Goal: Transaction & Acquisition: Purchase product/service

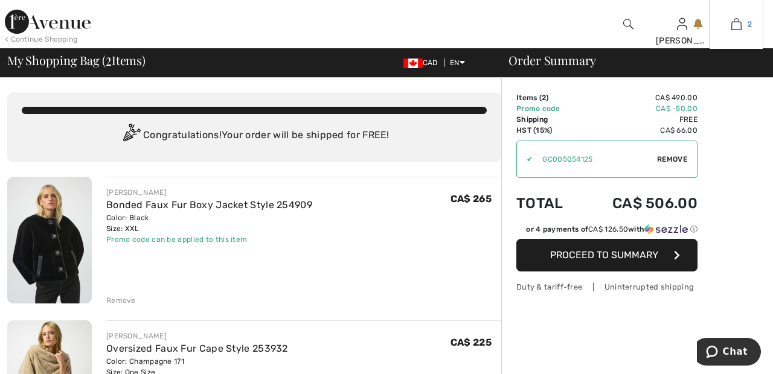
click at [740, 31] on img at bounding box center [736, 24] width 10 height 14
click at [60, 25] on img at bounding box center [48, 22] width 86 height 24
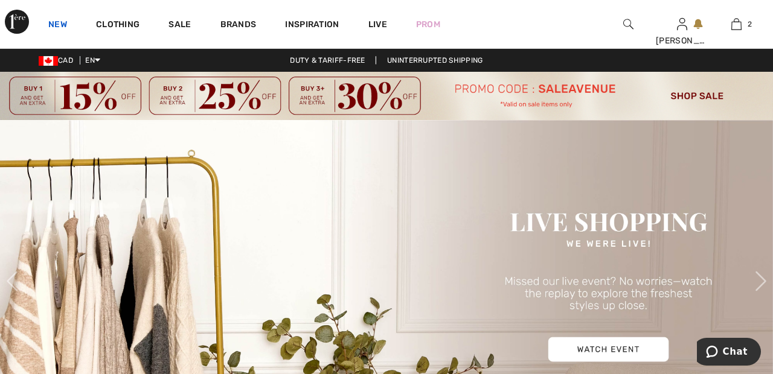
click at [54, 22] on link "New" at bounding box center [57, 25] width 19 height 13
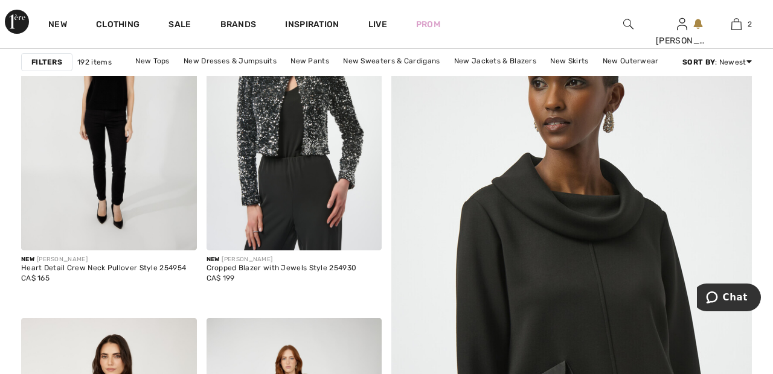
scroll to position [256, 0]
click at [591, 277] on img at bounding box center [571, 311] width 432 height 649
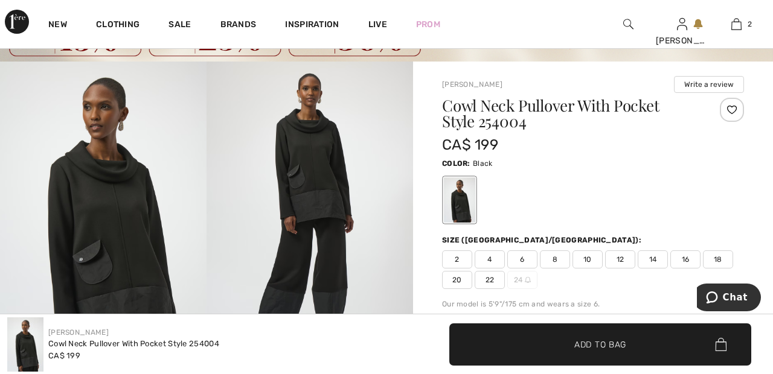
scroll to position [58, 0]
click at [734, 111] on div at bounding box center [732, 110] width 24 height 24
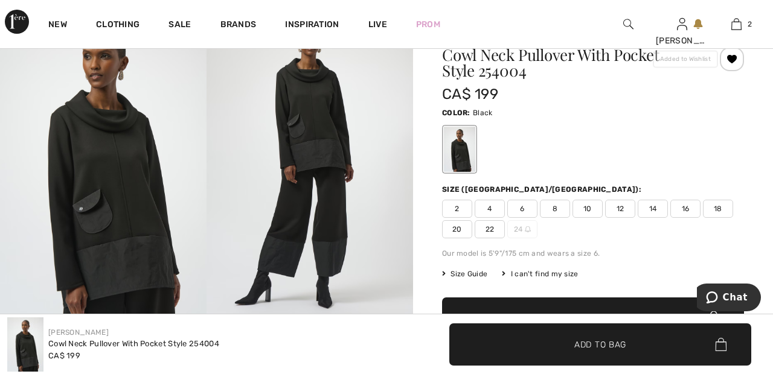
scroll to position [111, 0]
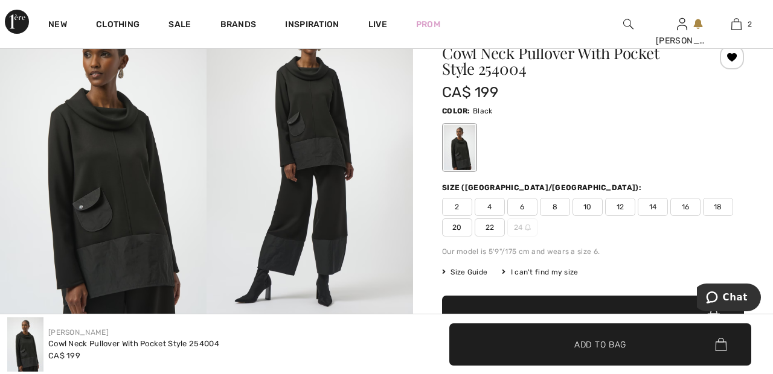
click at [495, 234] on span "22" at bounding box center [490, 228] width 30 height 18
click at [618, 322] on span "Add to Bag" at bounding box center [593, 317] width 52 height 13
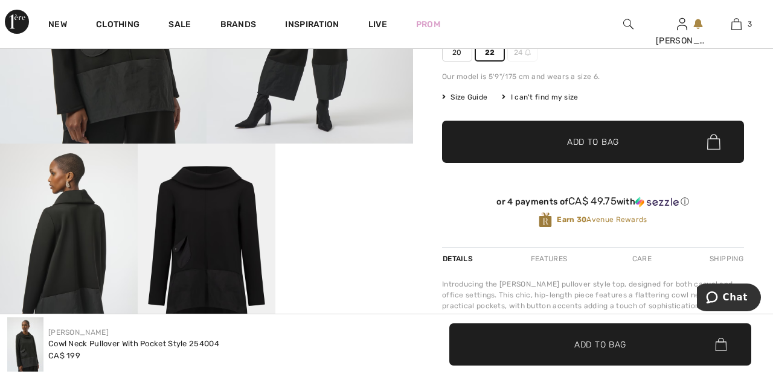
scroll to position [287, 0]
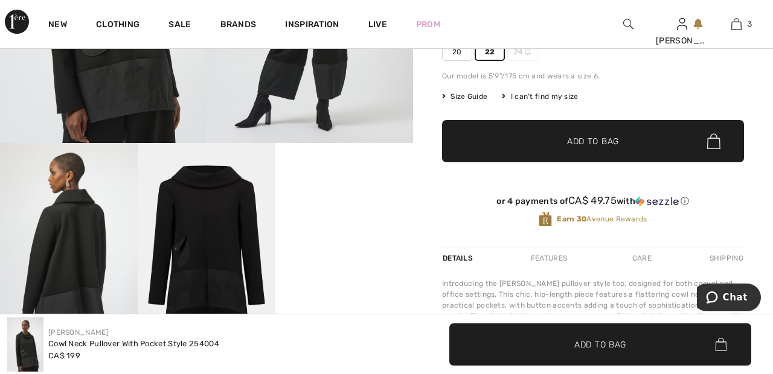
click at [346, 212] on video "Your browser does not support the video tag." at bounding box center [344, 177] width 138 height 69
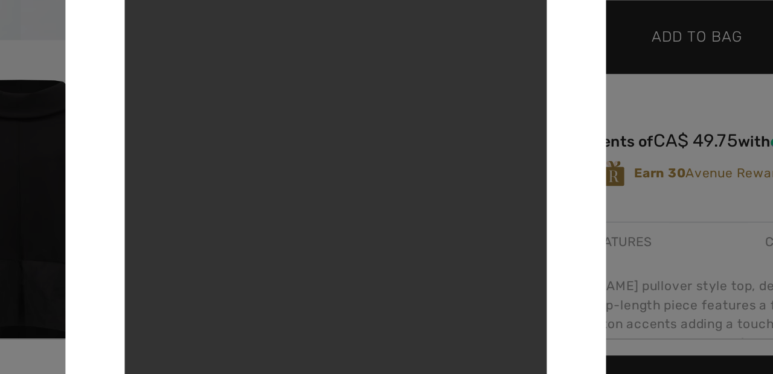
click at [554, 139] on div at bounding box center [386, 187] width 773 height 374
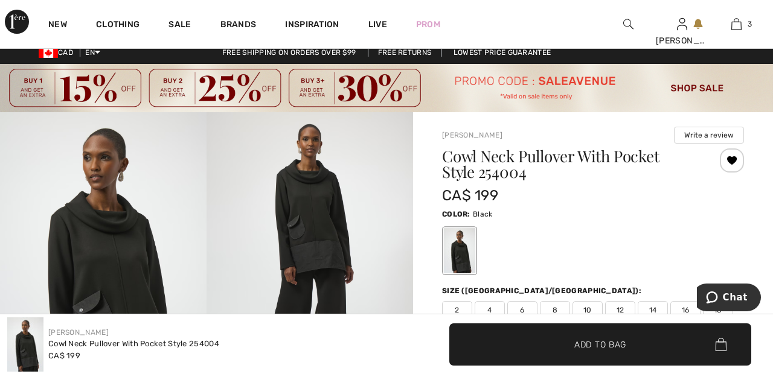
scroll to position [8, 0]
click at [741, 29] on img at bounding box center [736, 24] width 10 height 14
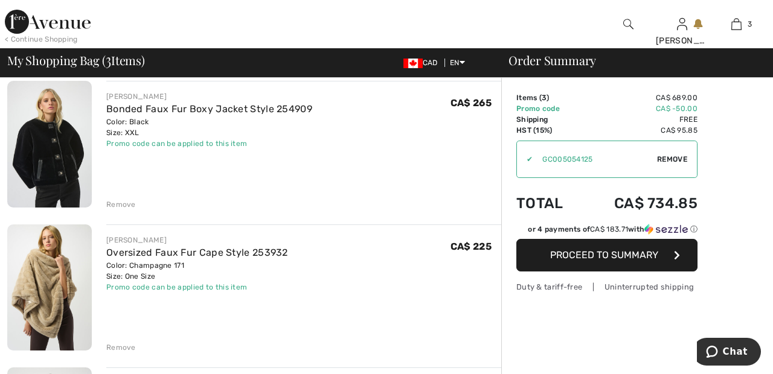
click at [119, 199] on div "Remove" at bounding box center [121, 204] width 30 height 11
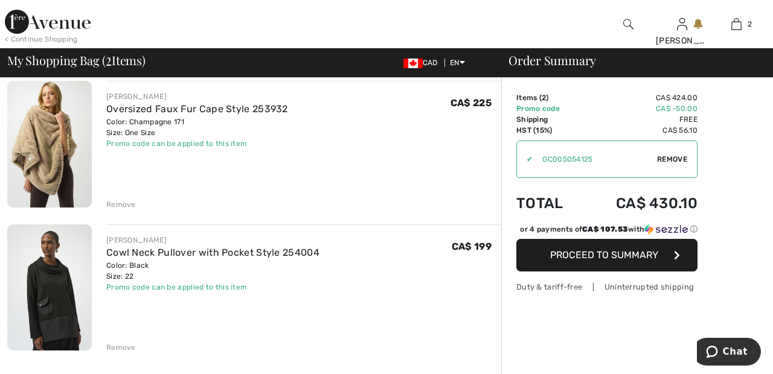
click at [125, 201] on div "Remove" at bounding box center [121, 204] width 30 height 11
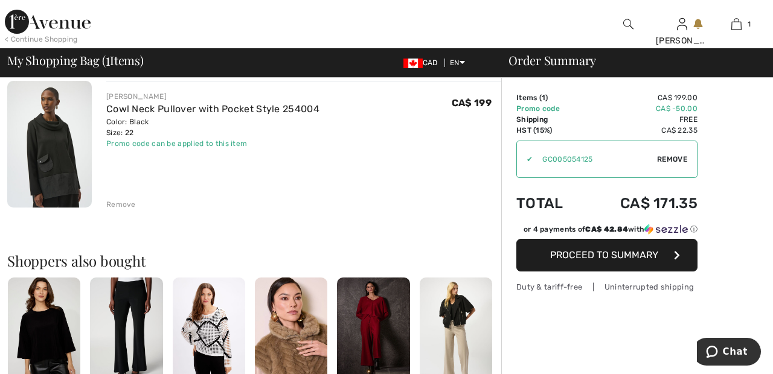
click at [626, 255] on span "Proceed to Summary" at bounding box center [604, 254] width 108 height 11
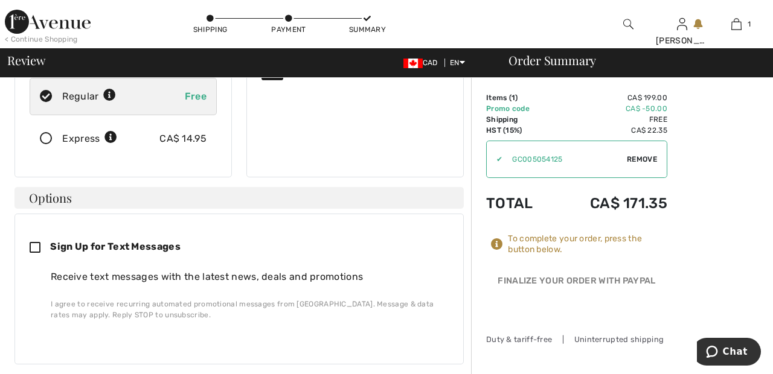
scroll to position [239, 0]
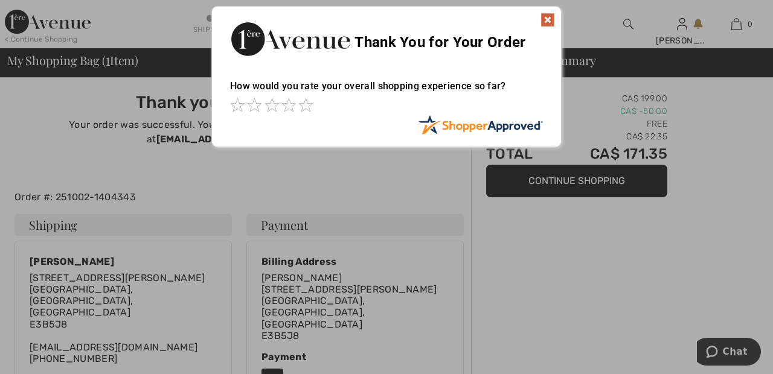
click at [544, 14] on img at bounding box center [548, 20] width 14 height 14
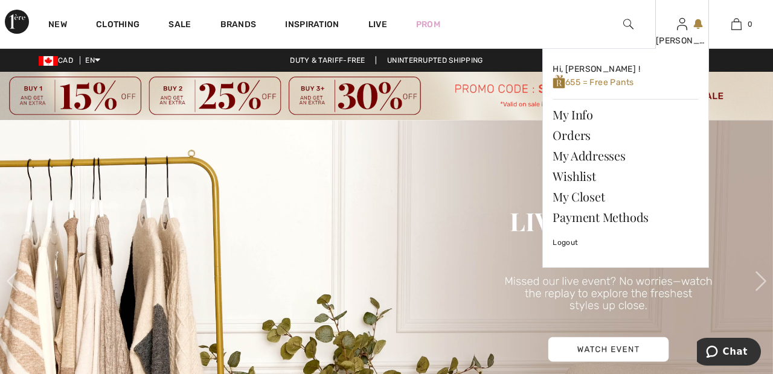
click at [683, 30] on img at bounding box center [682, 24] width 10 height 14
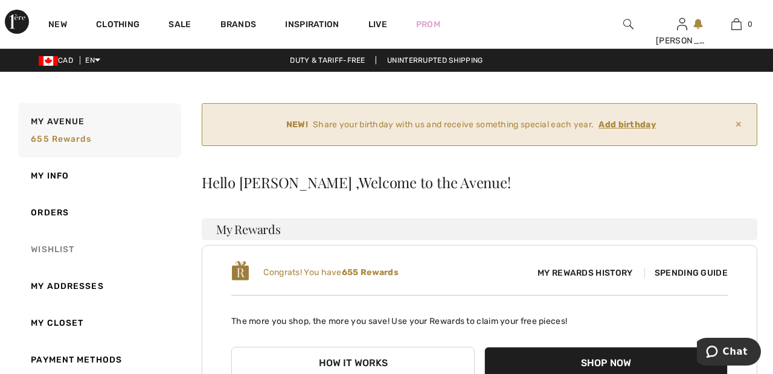
click at [72, 248] on link "Wishlist" at bounding box center [98, 249] width 165 height 37
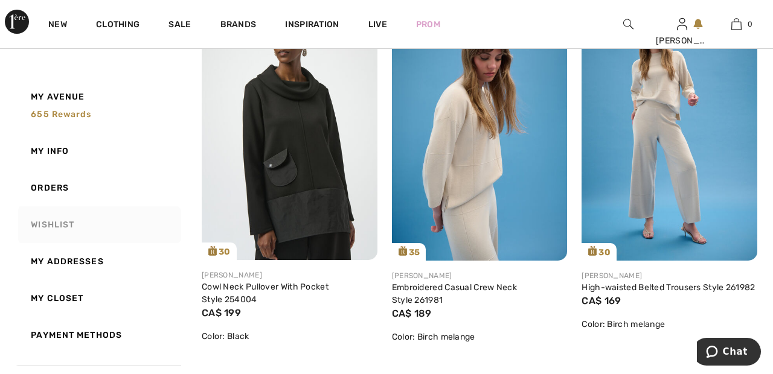
scroll to position [286, 0]
click at [332, 193] on img at bounding box center [290, 129] width 176 height 263
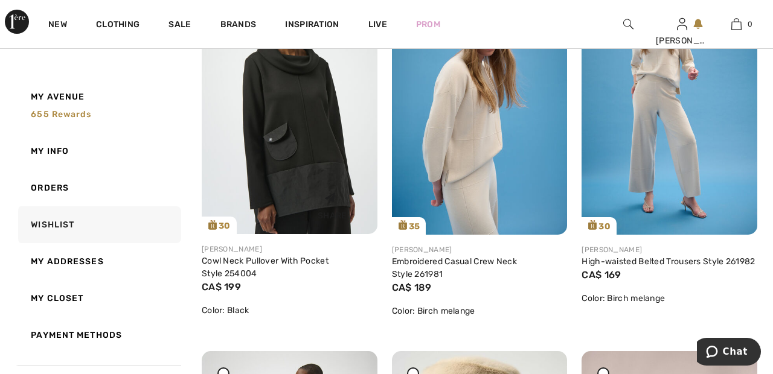
scroll to position [344, 0]
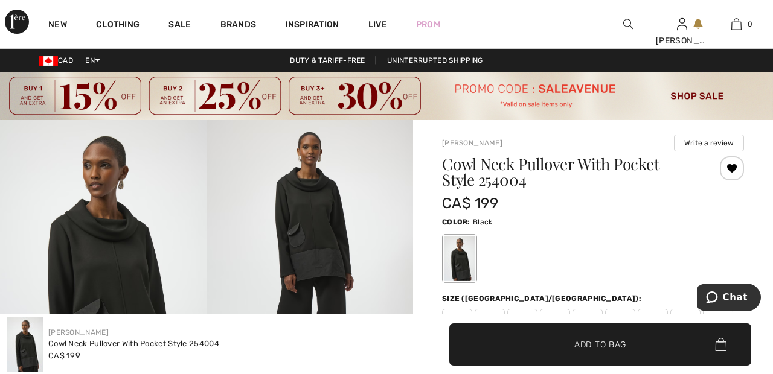
click at [323, 246] on img at bounding box center [310, 275] width 207 height 310
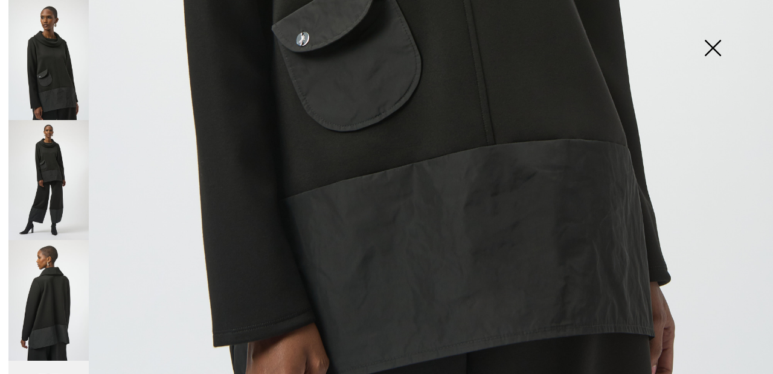
scroll to position [697, 0]
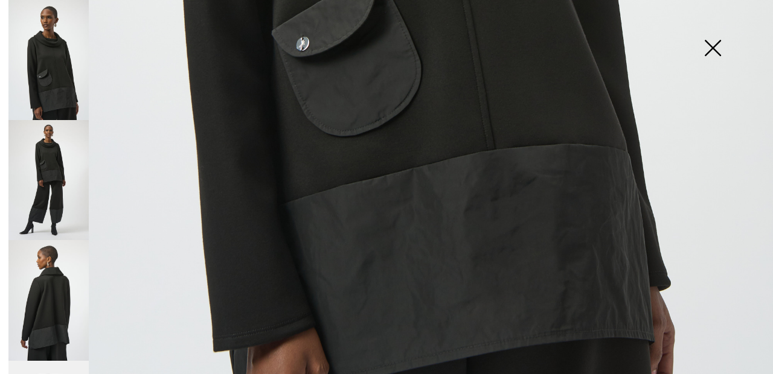
click at [63, 175] on img at bounding box center [48, 180] width 80 height 120
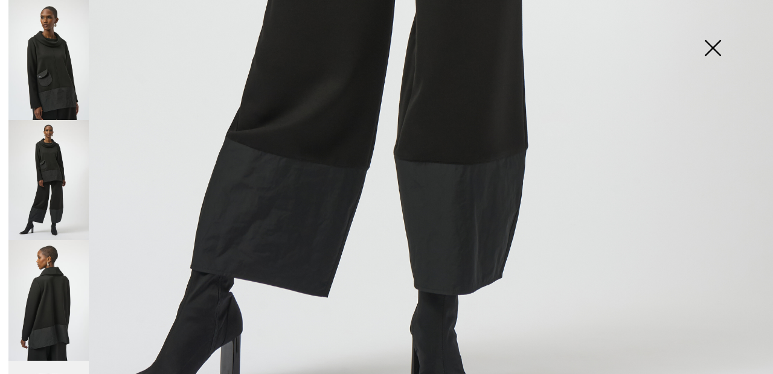
scroll to position [726, 0]
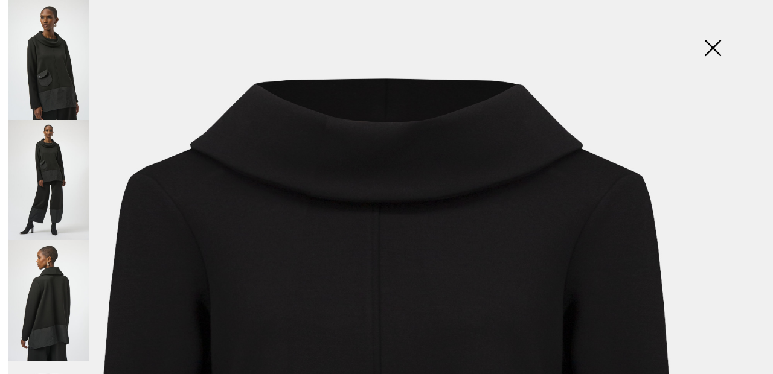
scroll to position [47, 0]
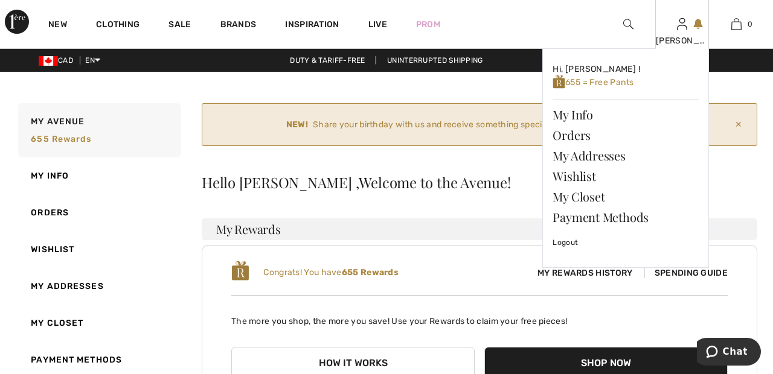
click at [684, 30] on img at bounding box center [682, 24] width 10 height 14
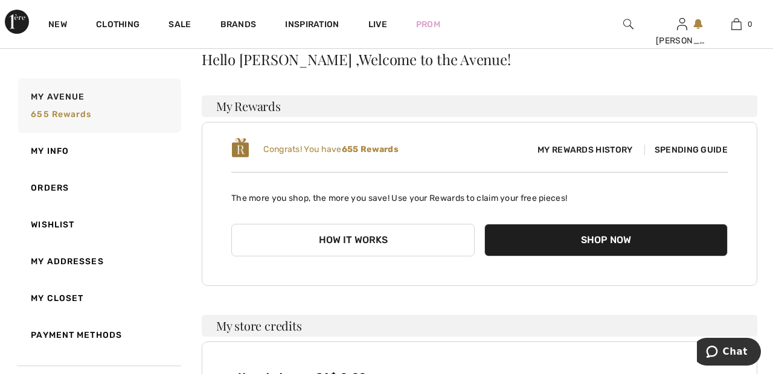
scroll to position [124, 0]
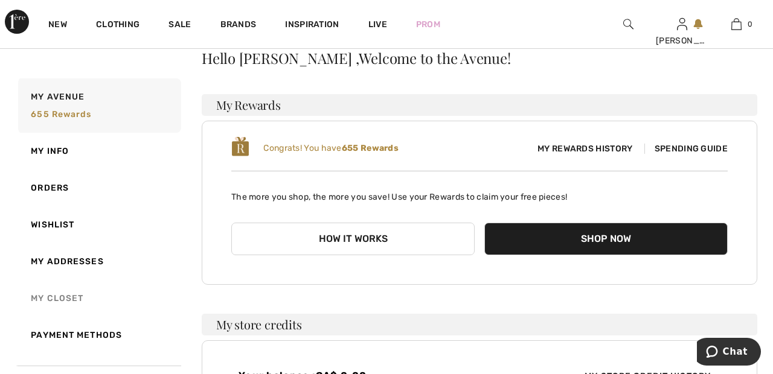
click at [70, 301] on link "My Closet" at bounding box center [98, 298] width 165 height 37
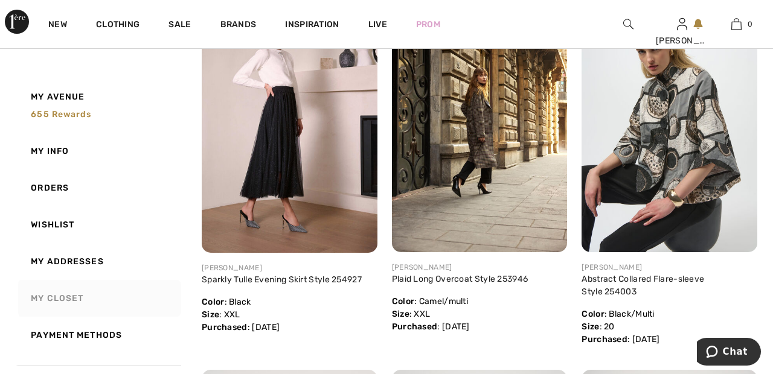
scroll to position [0, 0]
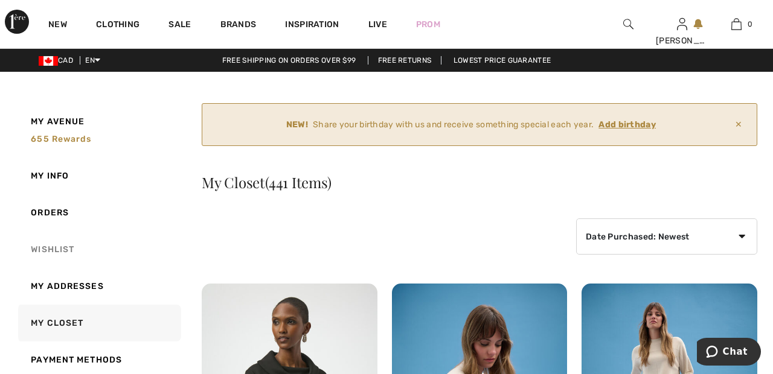
click at [60, 250] on link "Wishlist" at bounding box center [98, 249] width 165 height 37
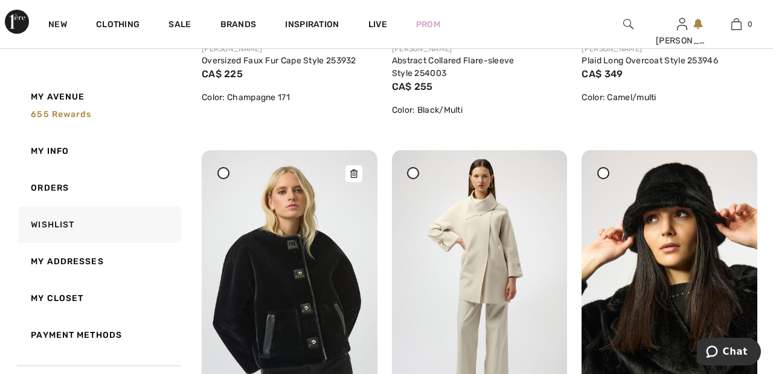
click at [305, 299] on img at bounding box center [290, 281] width 176 height 263
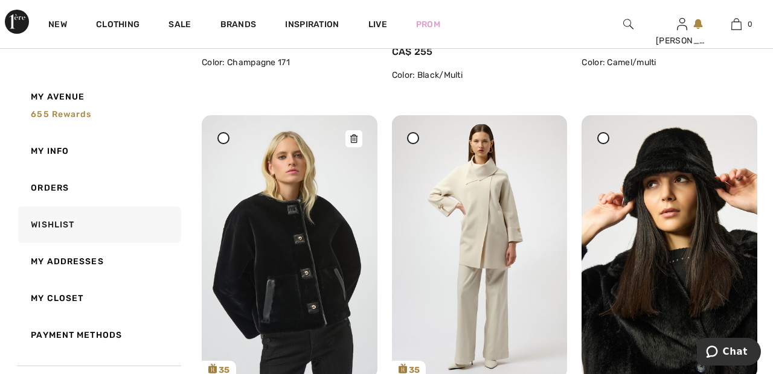
scroll to position [1318, 0]
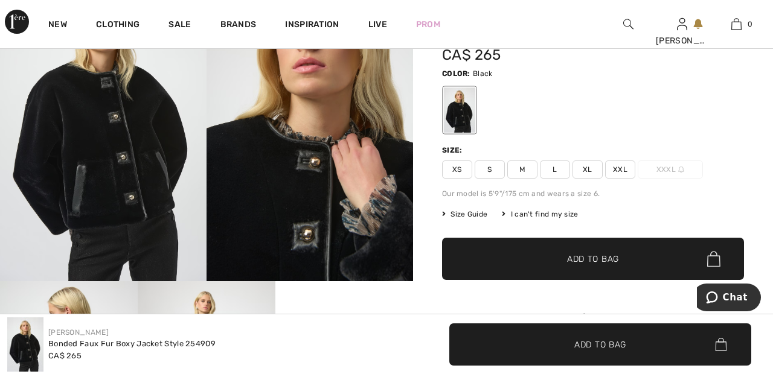
click at [629, 166] on span "XXL" at bounding box center [620, 170] width 30 height 18
click at [605, 260] on span "Add to Bag" at bounding box center [593, 259] width 52 height 13
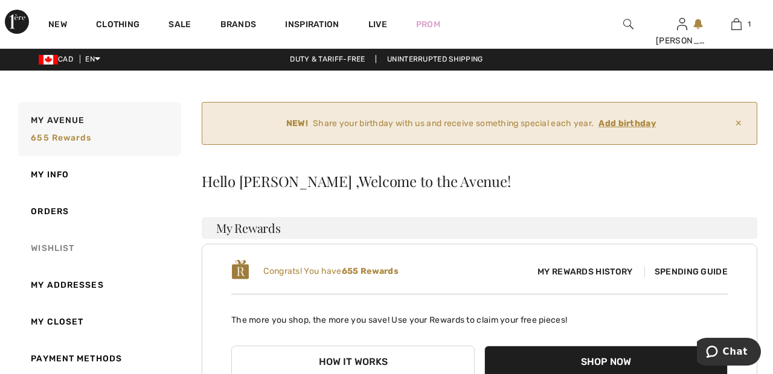
click at [65, 248] on link "Wishlist" at bounding box center [98, 248] width 165 height 37
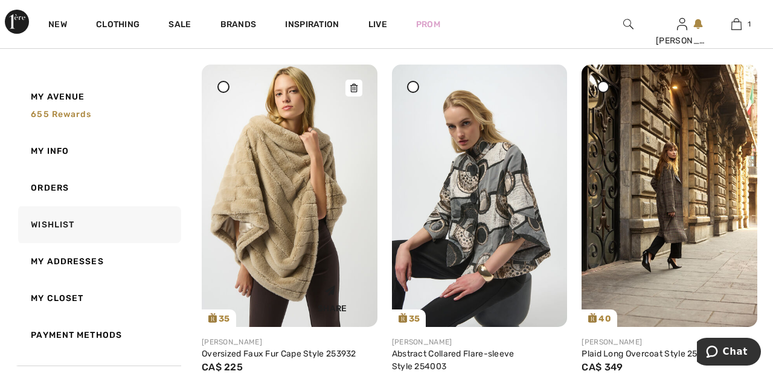
click at [295, 216] on img at bounding box center [290, 196] width 176 height 263
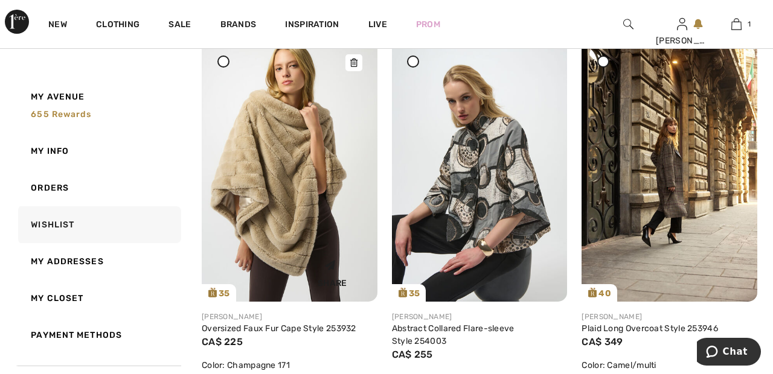
scroll to position [1024, 0]
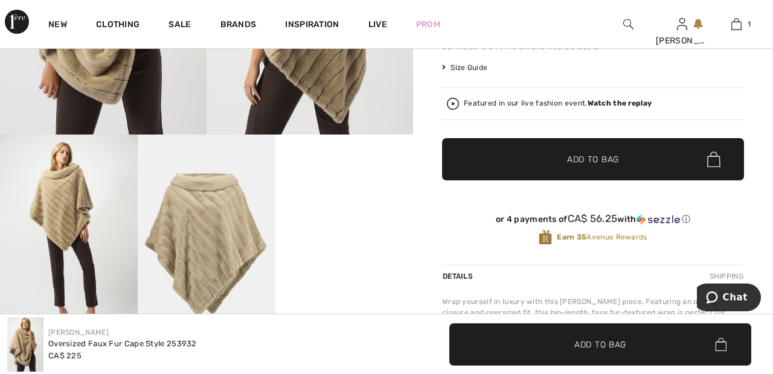
scroll to position [304, 0]
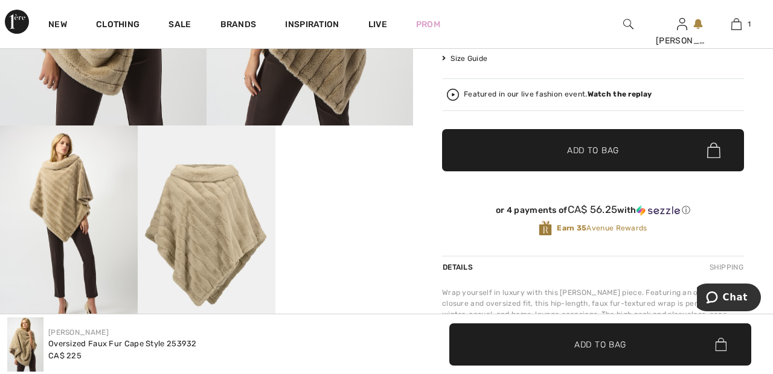
click at [609, 158] on span "✔ Added to Bag Add to Bag" at bounding box center [593, 150] width 302 height 42
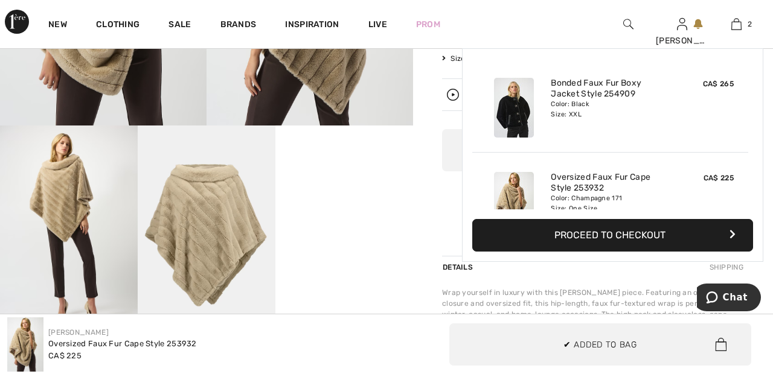
scroll to position [37, 0]
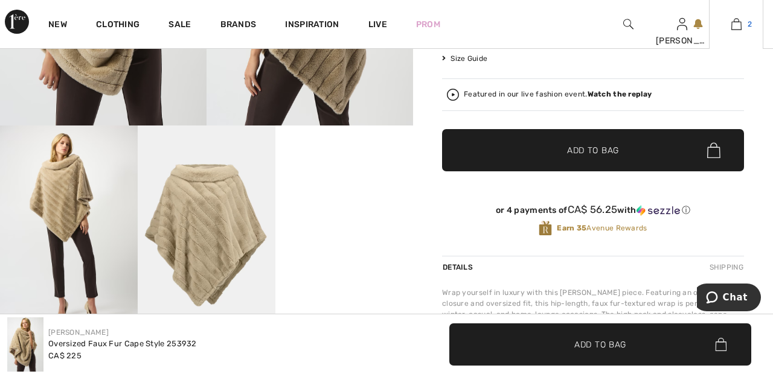
click at [742, 30] on link "2" at bounding box center [736, 24] width 53 height 14
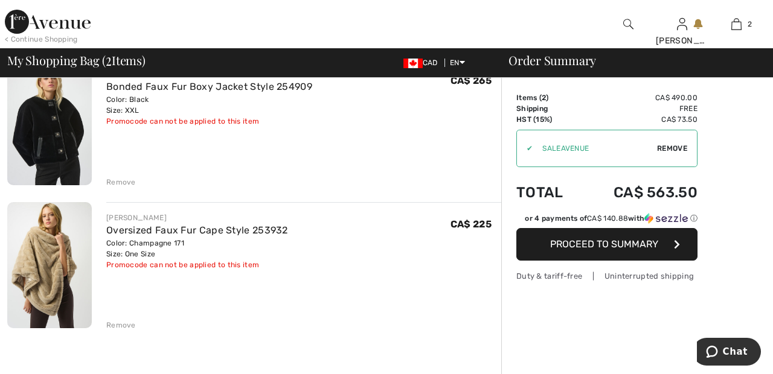
scroll to position [117, 0]
click at [681, 147] on span "Remove" at bounding box center [672, 148] width 30 height 11
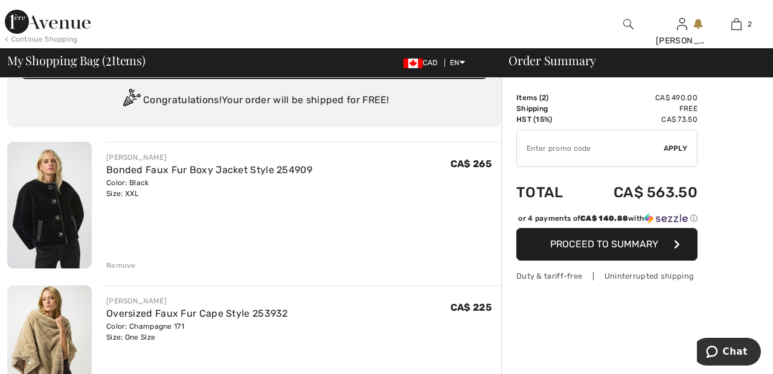
scroll to position [0, 0]
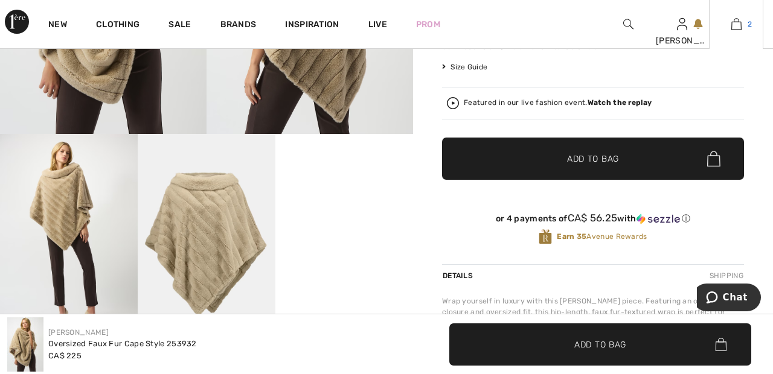
click at [748, 27] on span "2" at bounding box center [750, 24] width 4 height 11
click at [742, 28] on link "2" at bounding box center [736, 24] width 53 height 14
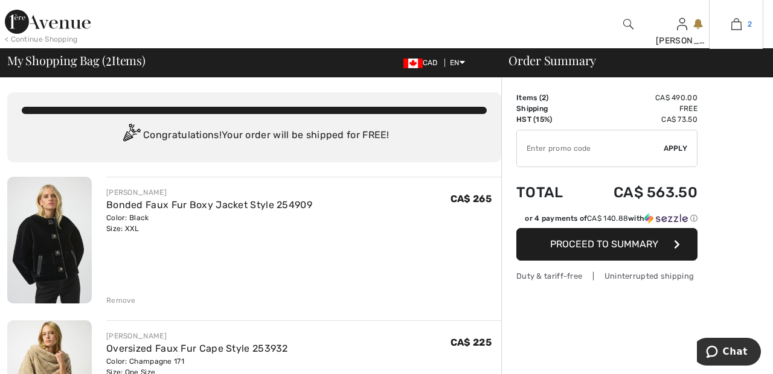
click at [742, 30] on link "2" at bounding box center [736, 24] width 53 height 14
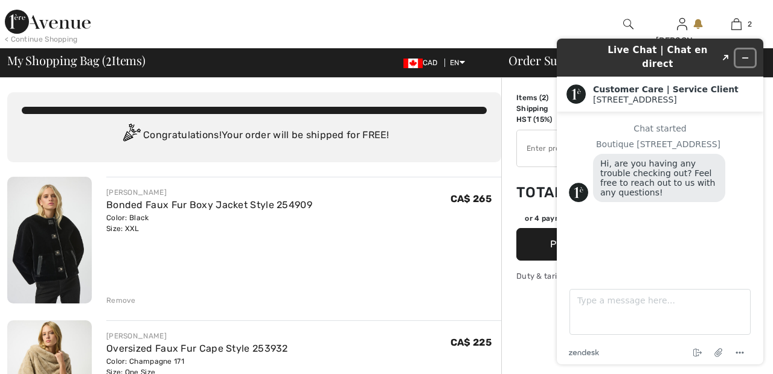
click at [753, 50] on button "Minimize widget" at bounding box center [745, 58] width 19 height 17
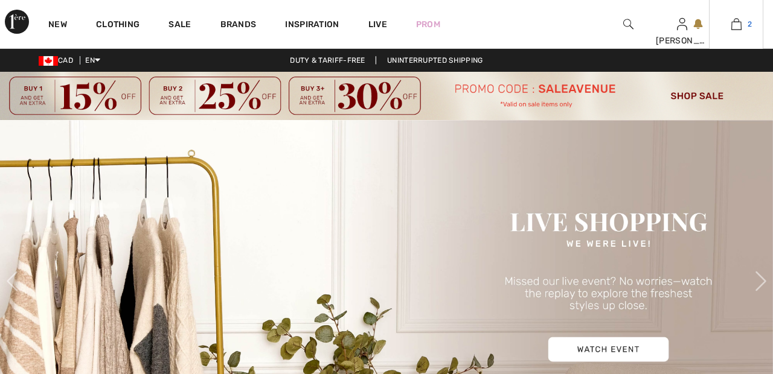
click at [749, 24] on span "2" at bounding box center [750, 24] width 4 height 11
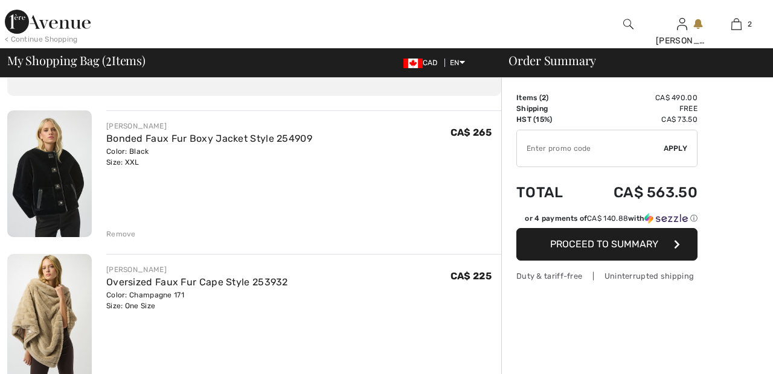
scroll to position [85, 0]
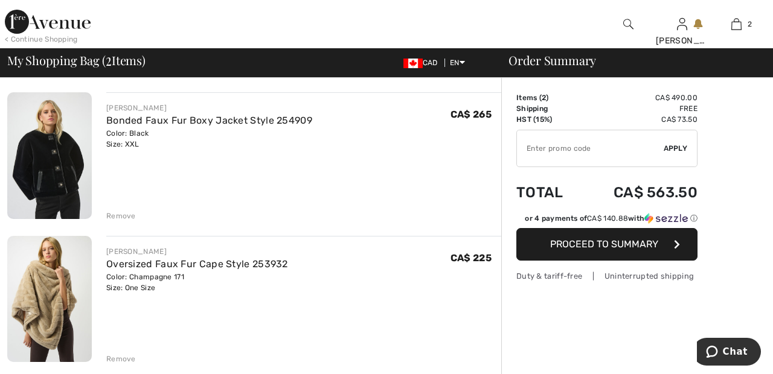
click at [127, 216] on div "Remove" at bounding box center [121, 216] width 30 height 11
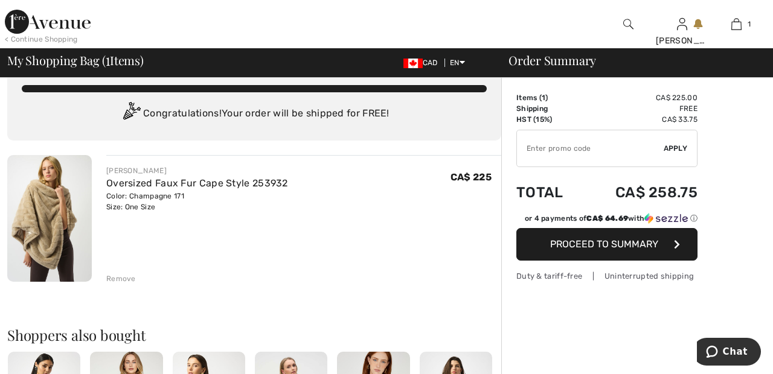
scroll to position [0, 0]
